Goal: Use online tool/utility: Utilize a website feature to perform a specific function

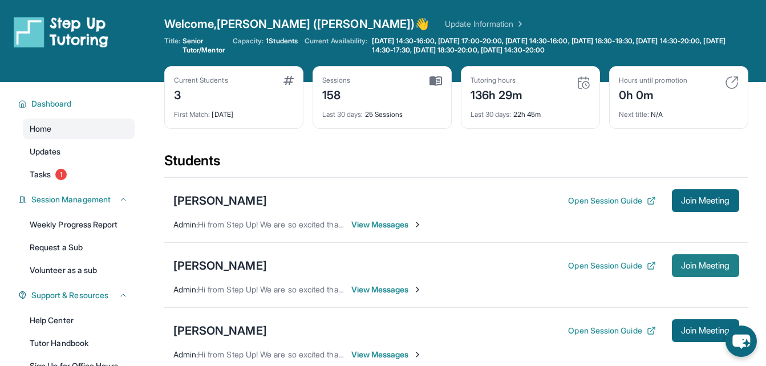
click at [694, 267] on span "Join Meeting" at bounding box center [705, 265] width 49 height 7
click at [717, 269] on span "Join Meeting" at bounding box center [705, 265] width 49 height 7
click at [685, 262] on span "Join Meeting" at bounding box center [705, 265] width 49 height 7
